Goal: Task Accomplishment & Management: Complete application form

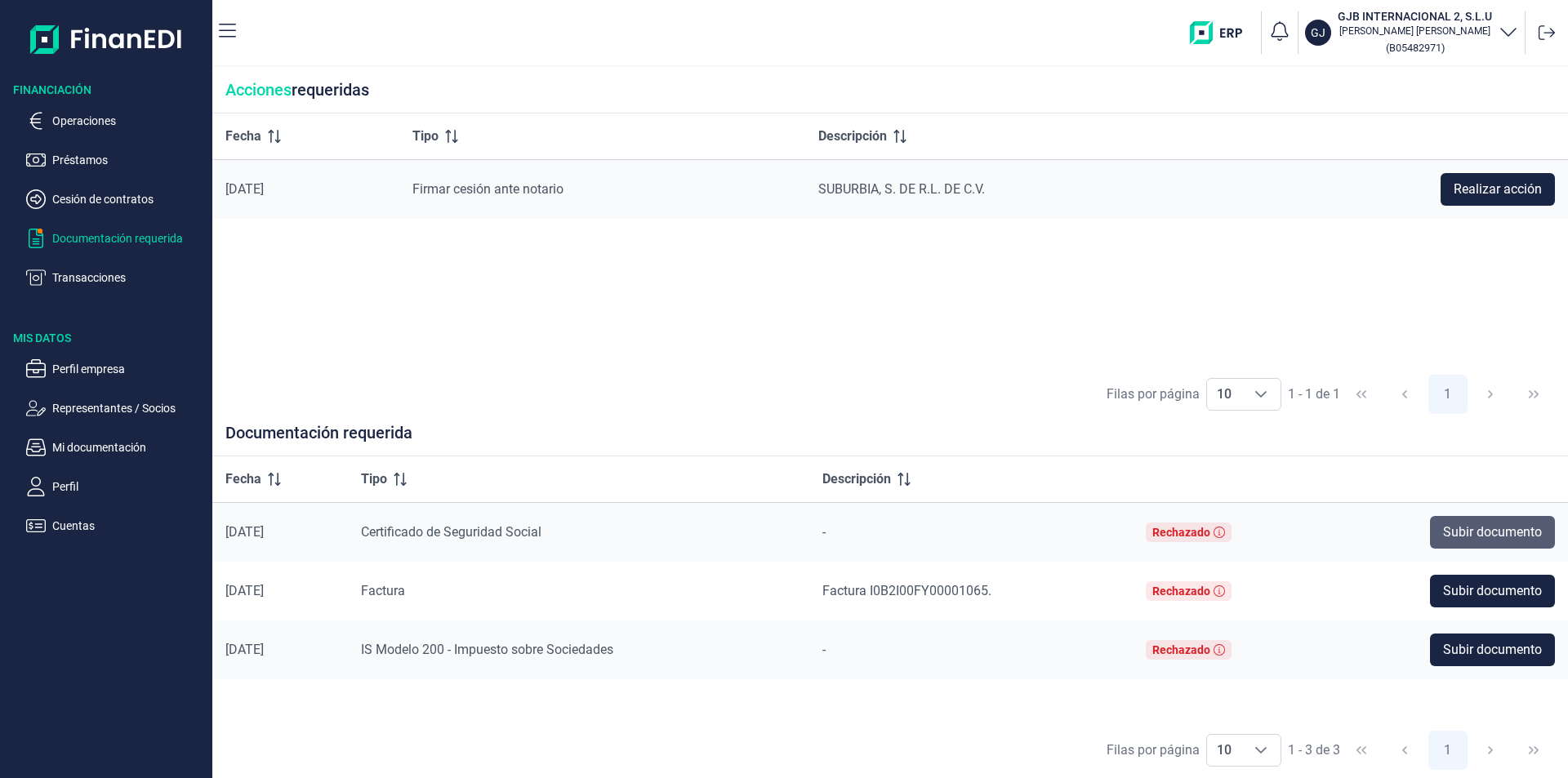
click at [1478, 529] on span "Subir documento" at bounding box center [1493, 532] width 99 height 20
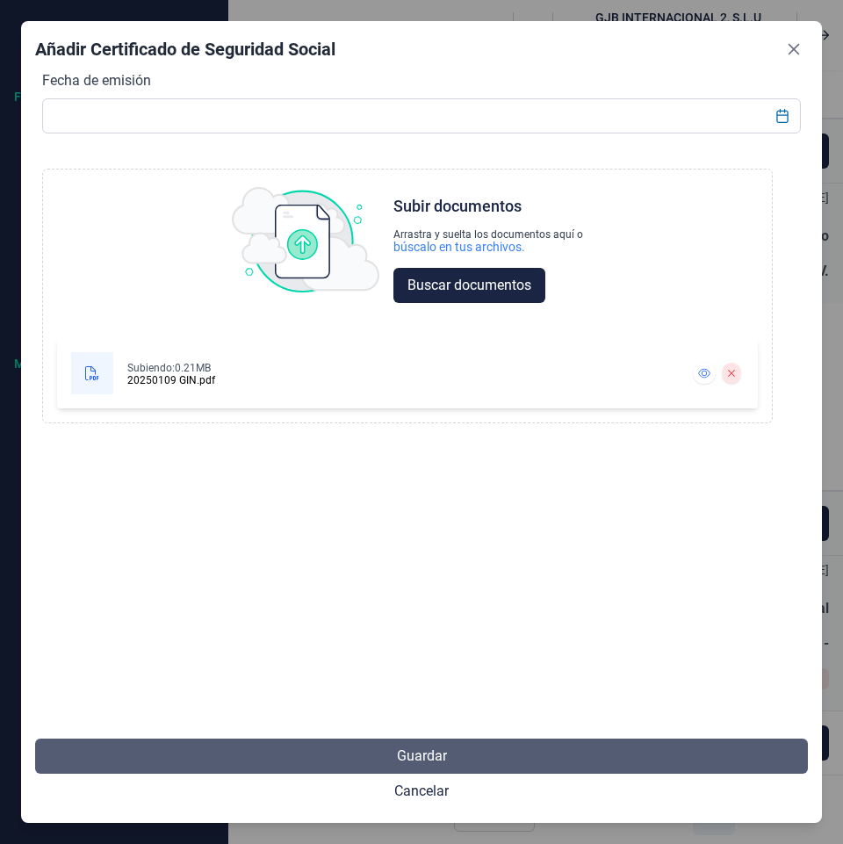
click at [418, 759] on span "Guardar" at bounding box center [422, 756] width 50 height 21
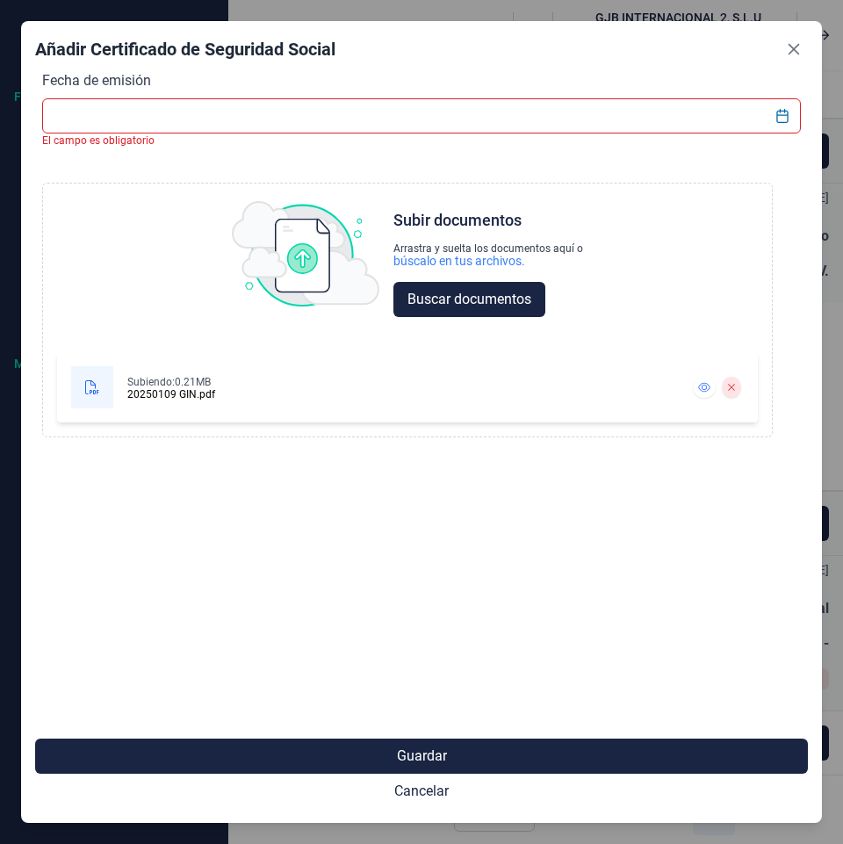
click at [203, 114] on input "text" at bounding box center [421, 115] width 759 height 35
click at [775, 117] on icon "Choose Date" at bounding box center [782, 116] width 14 height 14
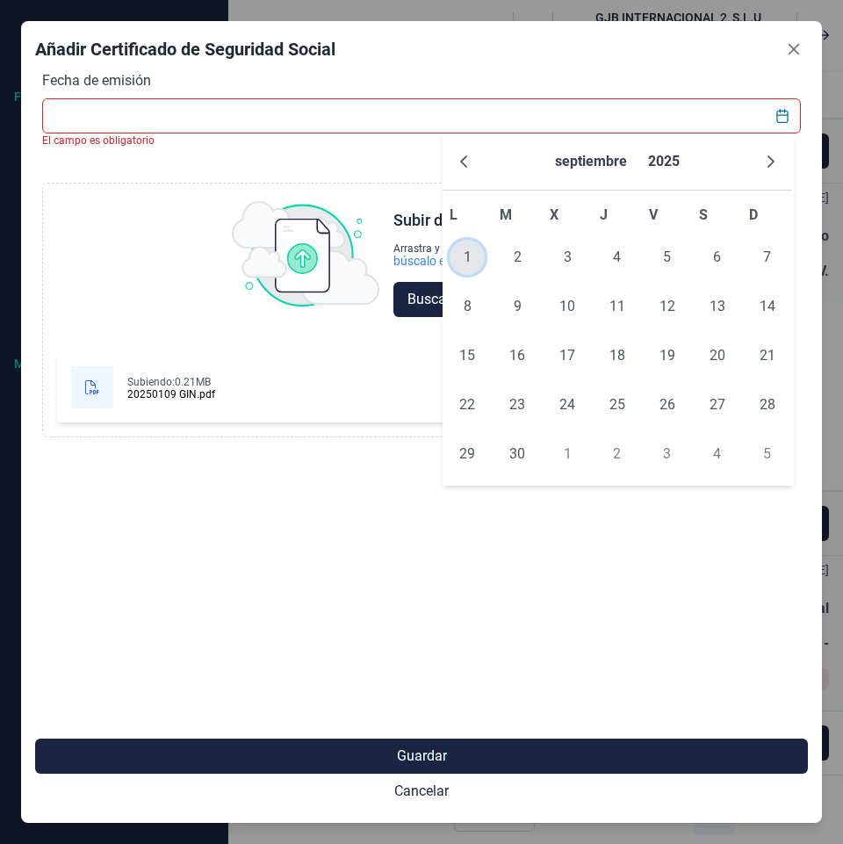
click at [472, 244] on span "1" at bounding box center [467, 257] width 35 height 35
type input "[DATE]"
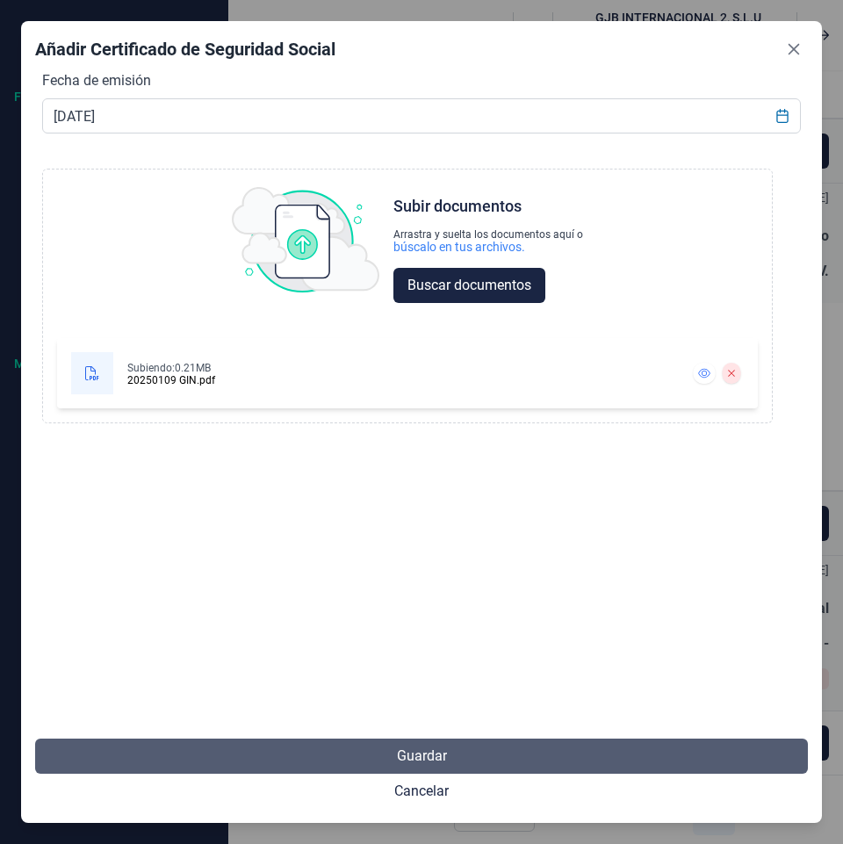
click at [424, 758] on span "Guardar" at bounding box center [422, 756] width 50 height 21
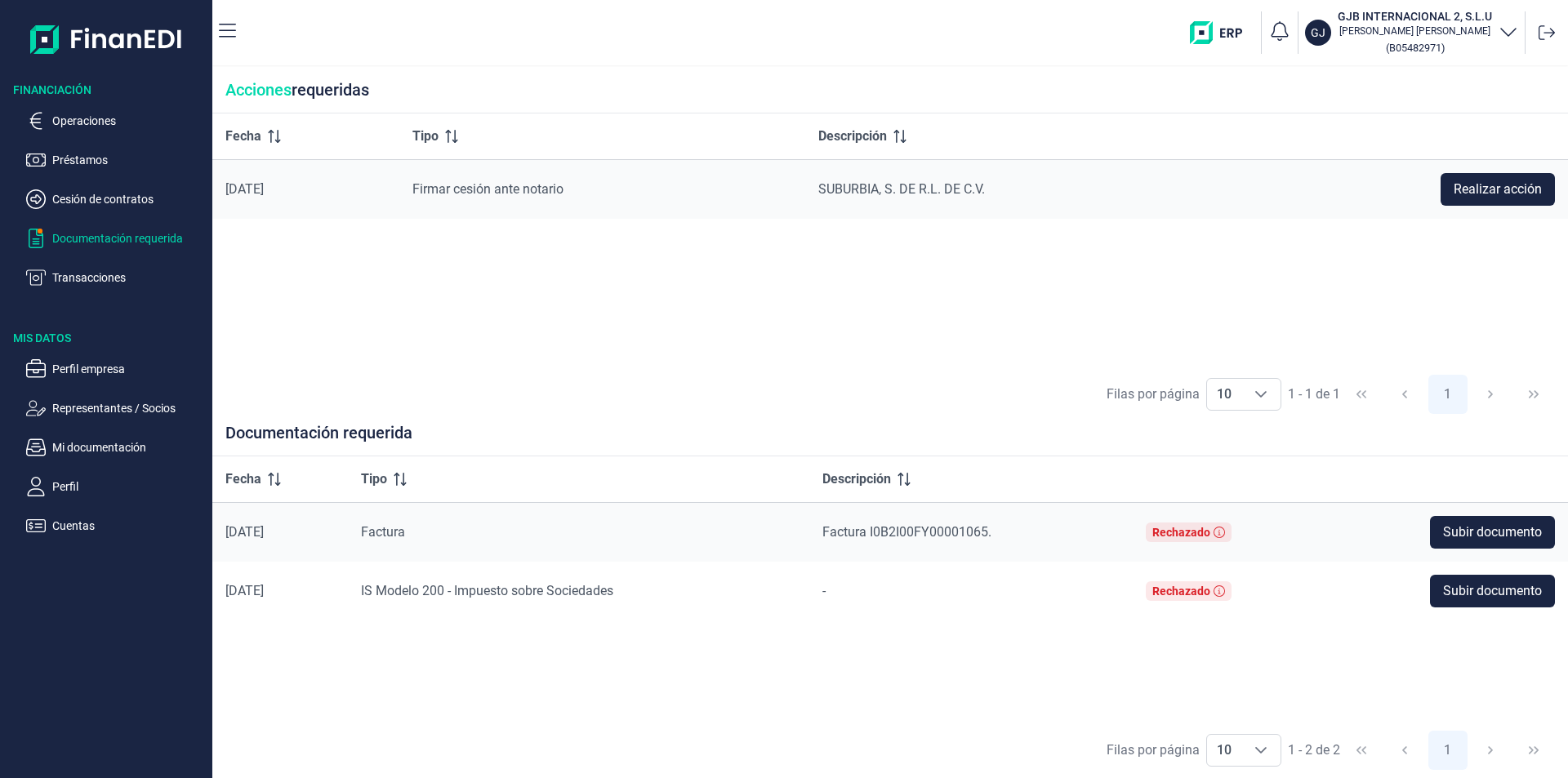
click at [821, 336] on div "Fecha Tipo Descripción [DATE] Firmar cesión ante notario SUBURBIA, S. DE R.L. D…" at bounding box center [890, 240] width 1356 height 253
